Goal: Task Accomplishment & Management: Use online tool/utility

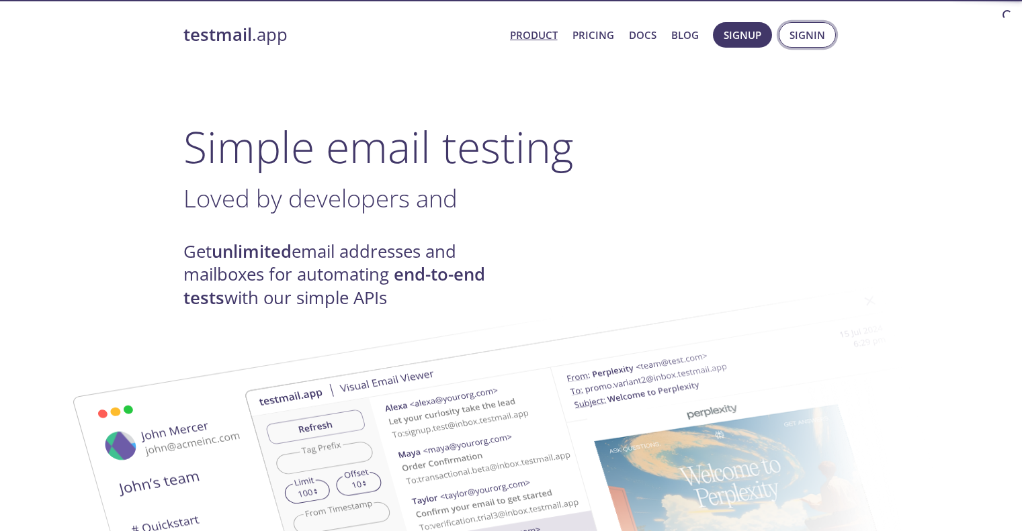
click at [815, 31] on span "Signin" at bounding box center [807, 34] width 36 height 17
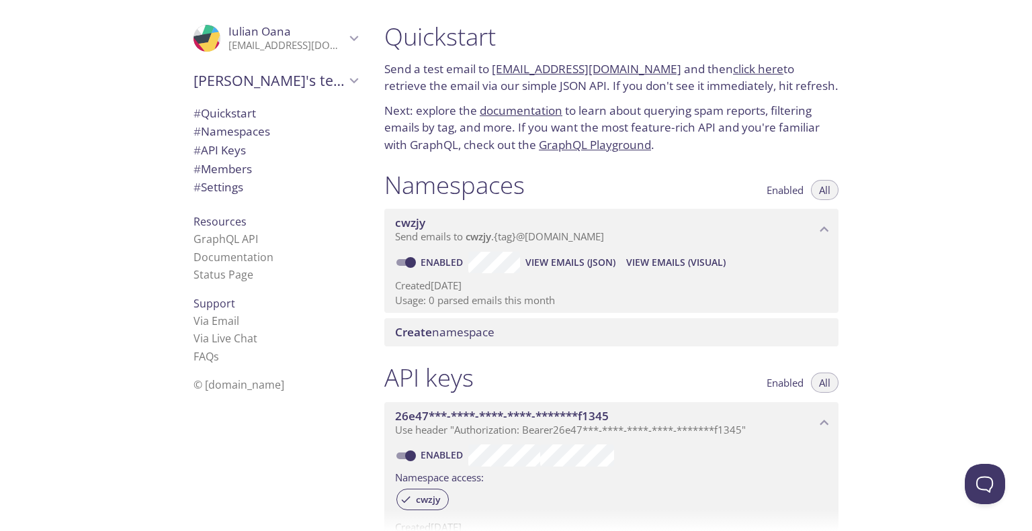
click at [650, 262] on span "View Emails (Visual)" at bounding box center [675, 263] width 99 height 16
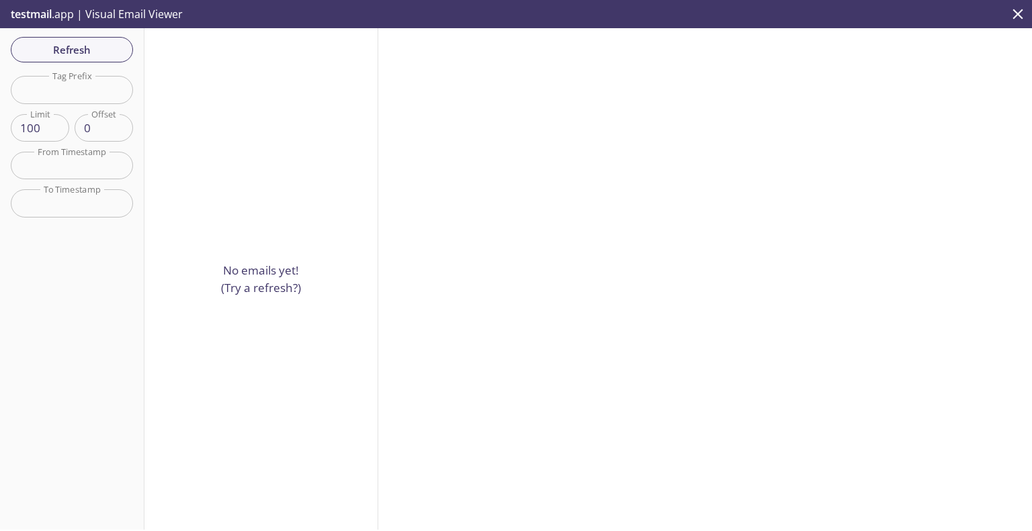
click at [71, 92] on input "text" at bounding box center [72, 90] width 122 height 28
click at [69, 59] on button "Refresh" at bounding box center [72, 50] width 122 height 26
click at [242, 132] on div at bounding box center [261, 279] width 234 height 502
click at [0, 311] on div "Refresh Filters Tag Prefix Tag Prefix Limit 100 Limit Offset 0 Offset From Time…" at bounding box center [72, 279] width 144 height 502
click at [82, 52] on span "Refresh" at bounding box center [71, 49] width 101 height 17
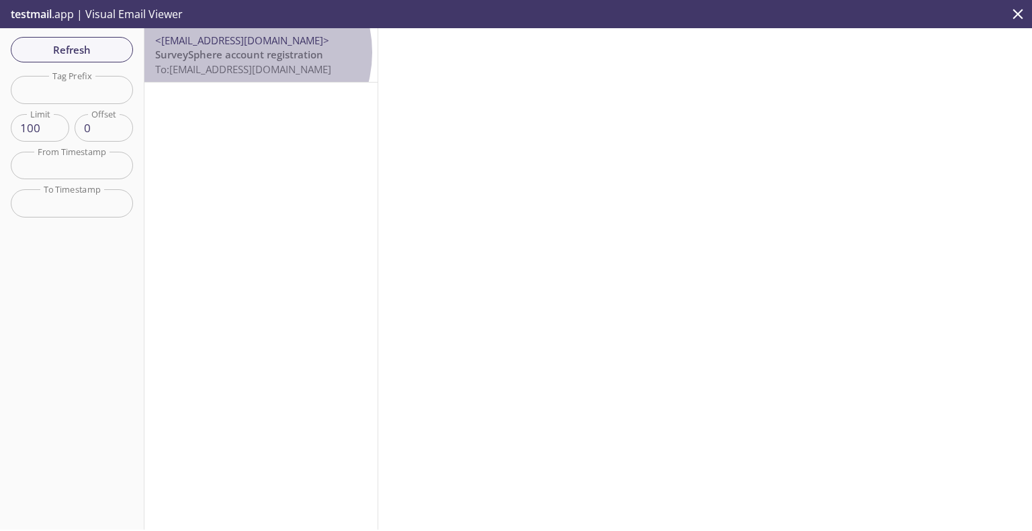
click at [249, 52] on span "SurveySphere account registration" at bounding box center [239, 54] width 168 height 13
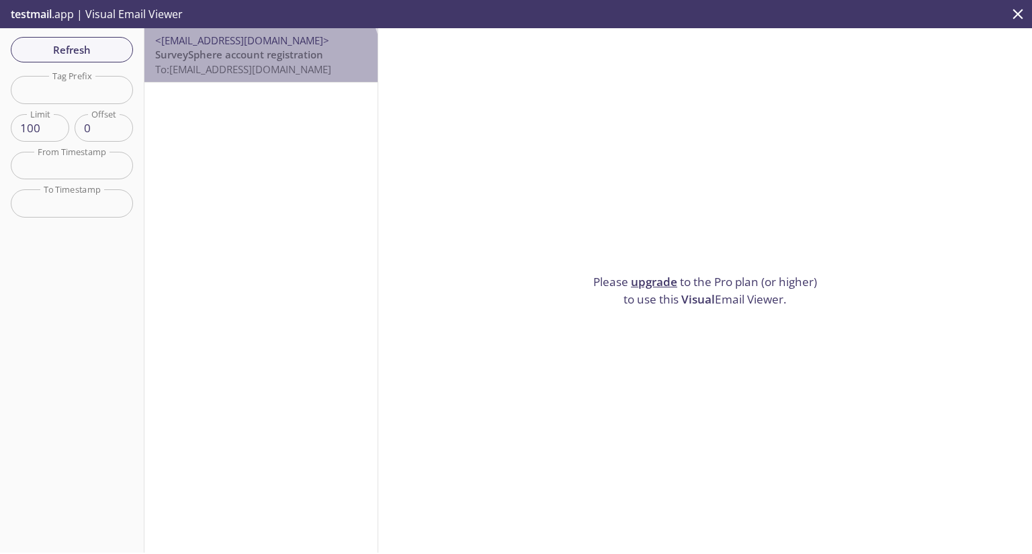
click at [259, 71] on span "To: cwzjy.automationtest@inbox.testmail.app" at bounding box center [243, 68] width 176 height 13
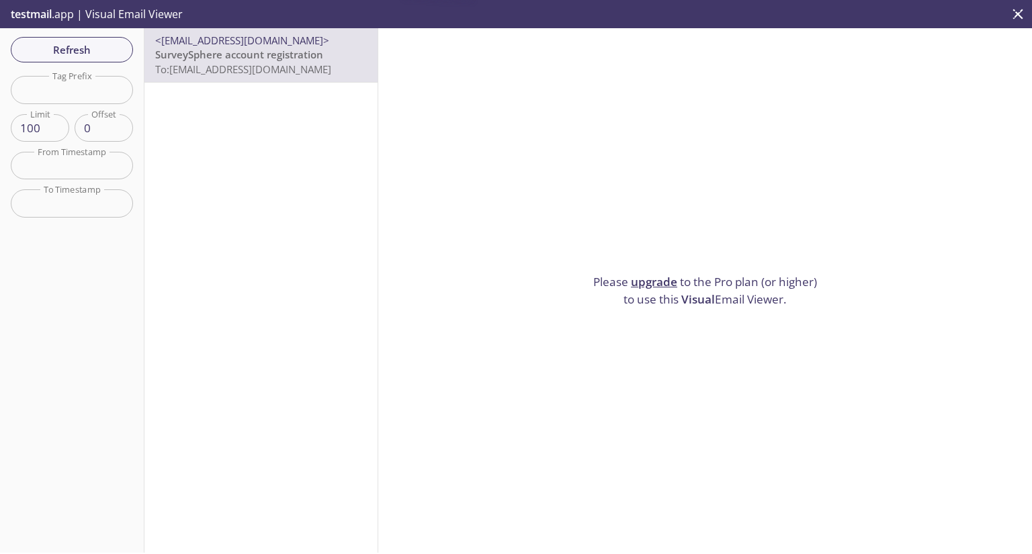
click at [283, 62] on span "To: cwzjy.automationtest@inbox.testmail.app" at bounding box center [243, 68] width 176 height 13
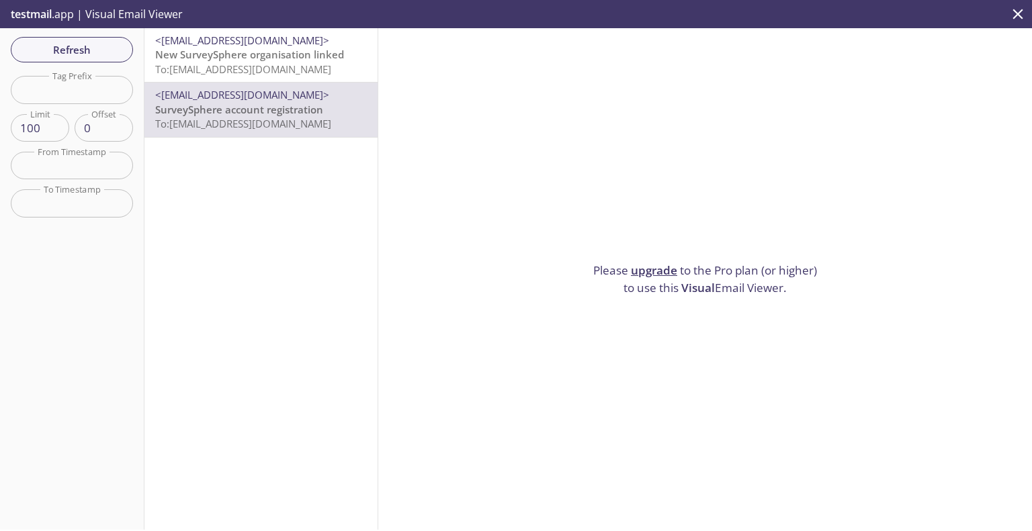
click at [253, 118] on span "To: cwzjy.automationtest@inbox.testmail.app" at bounding box center [243, 123] width 176 height 13
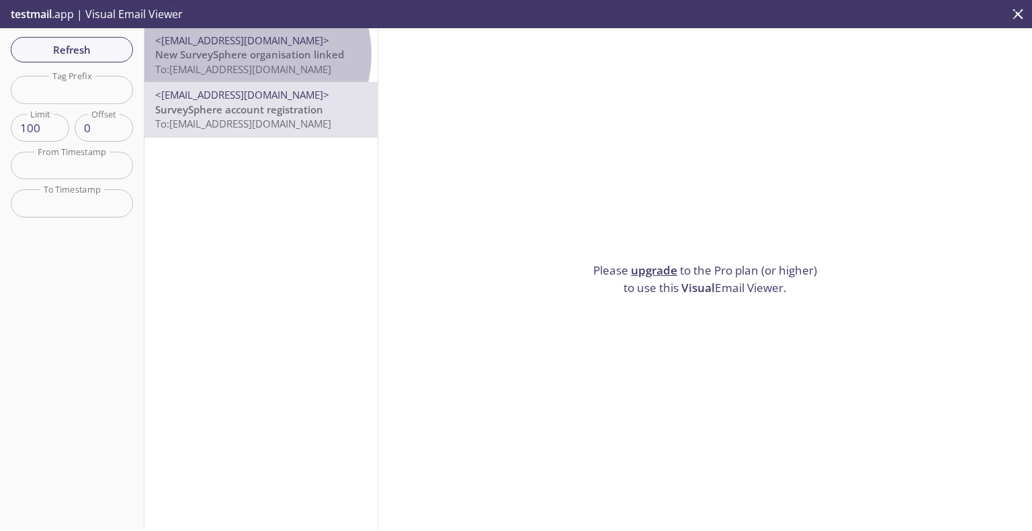
click at [254, 54] on span "New SurveySphere organisation linked" at bounding box center [249, 54] width 189 height 13
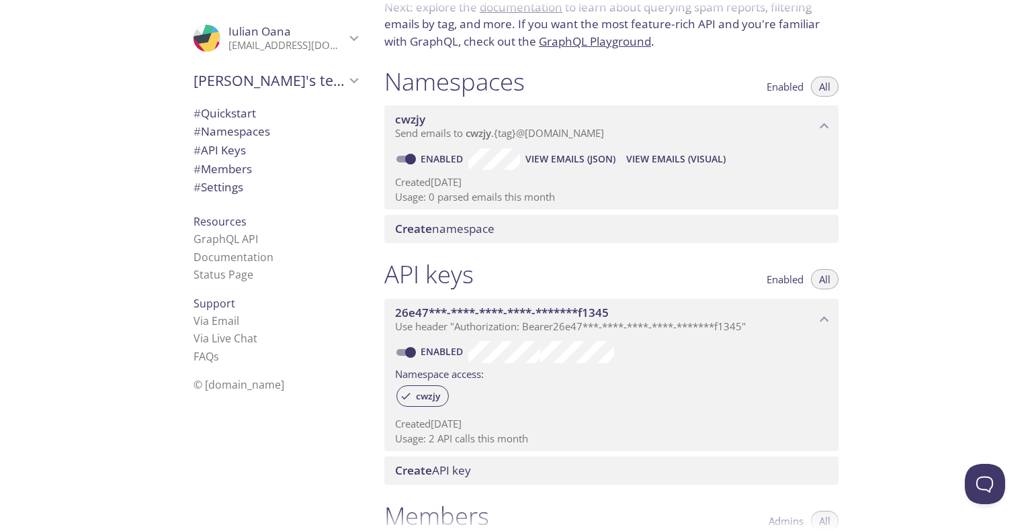
scroll to position [44, 0]
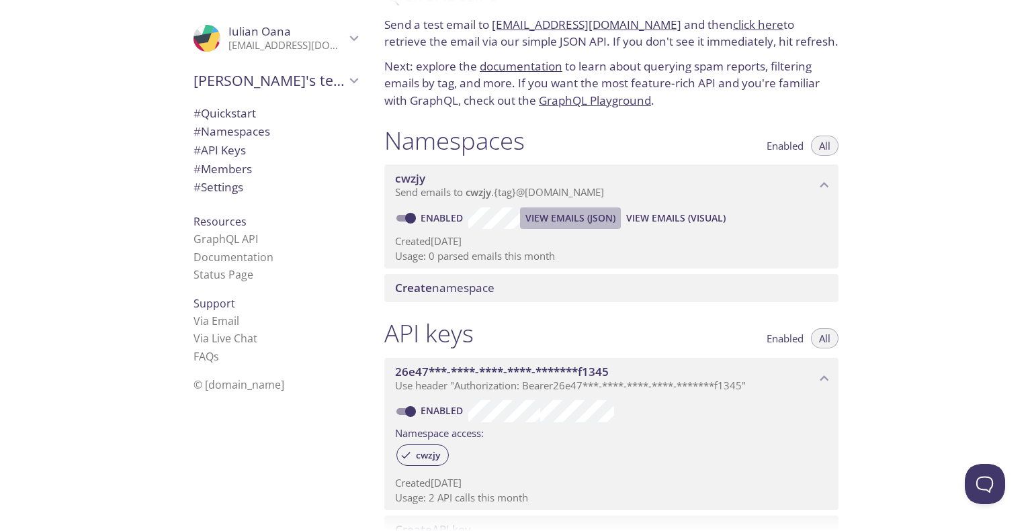
click at [586, 220] on span "View Emails (JSON)" at bounding box center [570, 218] width 90 height 16
